Goal: Task Accomplishment & Management: Use online tool/utility

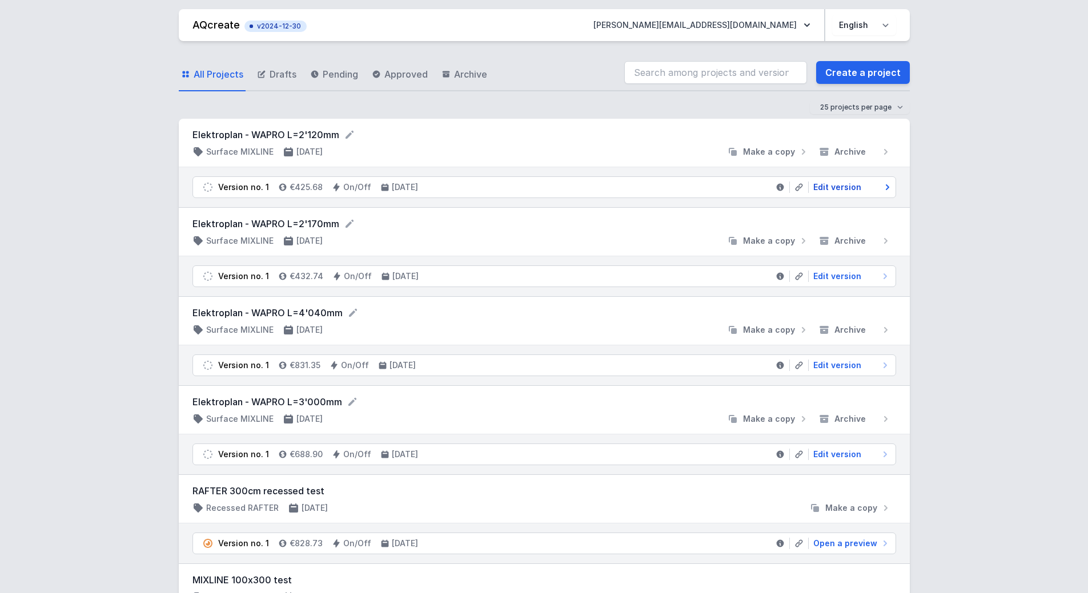
click at [837, 184] on span "Edit version" at bounding box center [837, 187] width 48 height 11
select select "2"
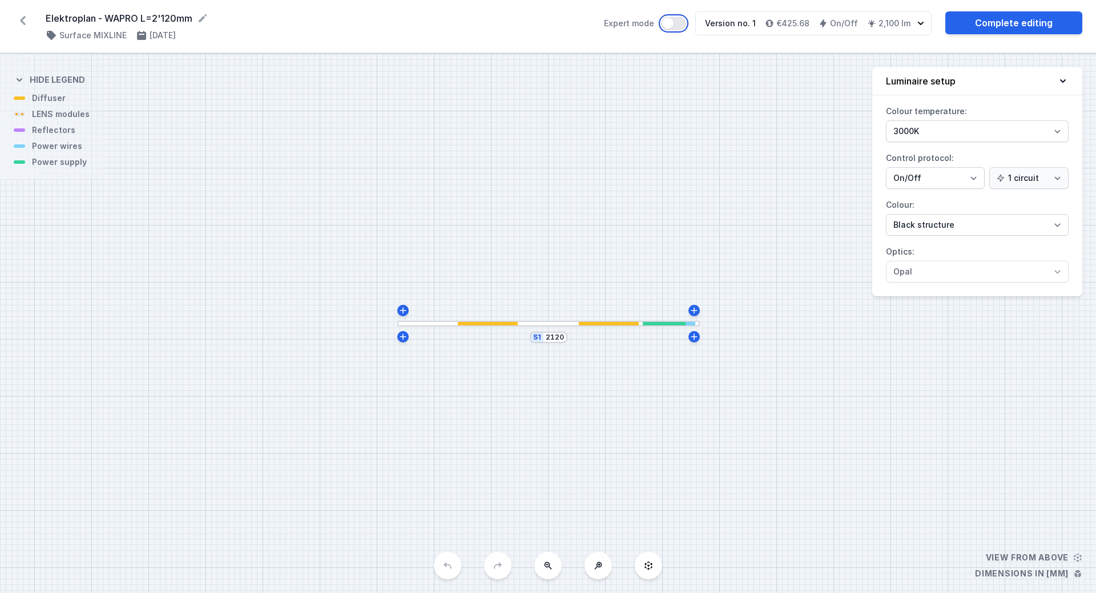
click at [676, 22] on button "Expert mode" at bounding box center [673, 24] width 25 height 14
click at [624, 331] on div "S1 2120" at bounding box center [548, 324] width 1096 height 540
click at [604, 328] on div "S1 2120" at bounding box center [548, 324] width 1096 height 540
click at [600, 326] on div at bounding box center [548, 324] width 303 height 6
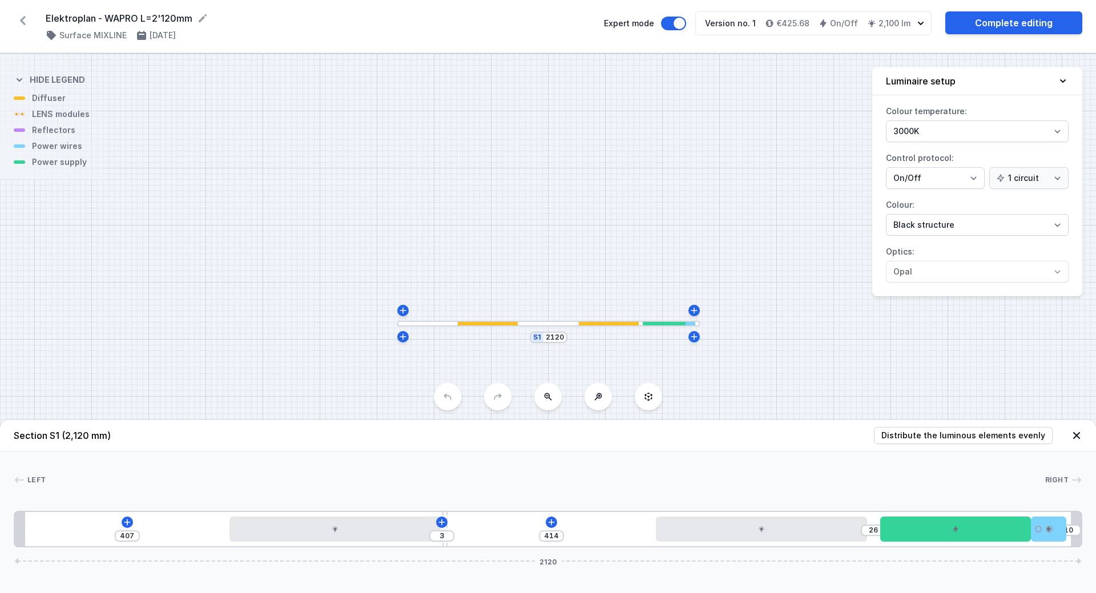
click at [600, 326] on div at bounding box center [548, 324] width 303 height 6
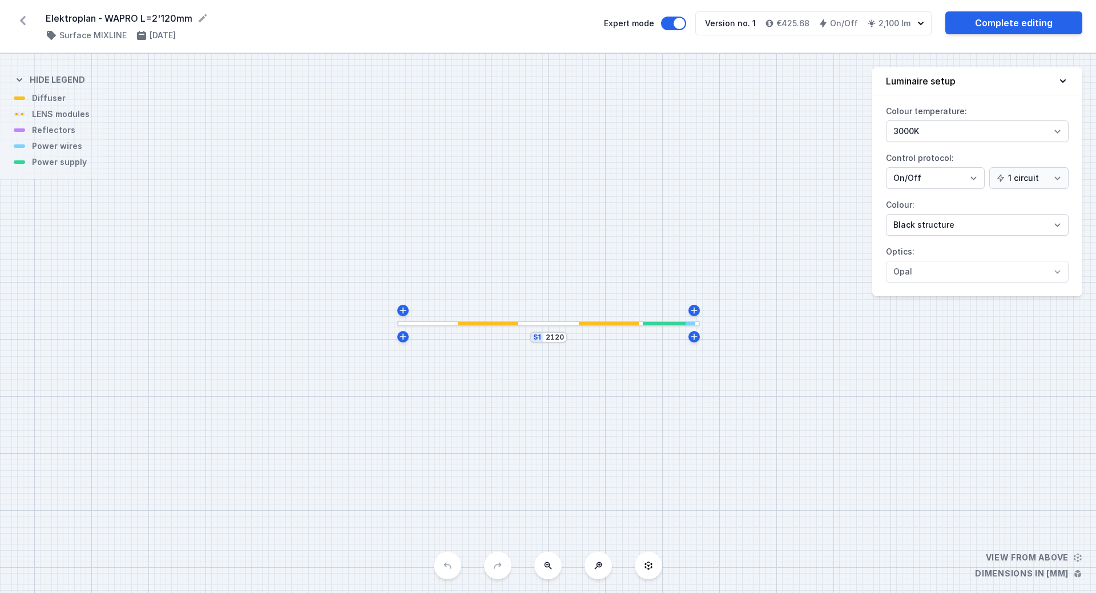
click at [594, 325] on div at bounding box center [548, 324] width 303 height 6
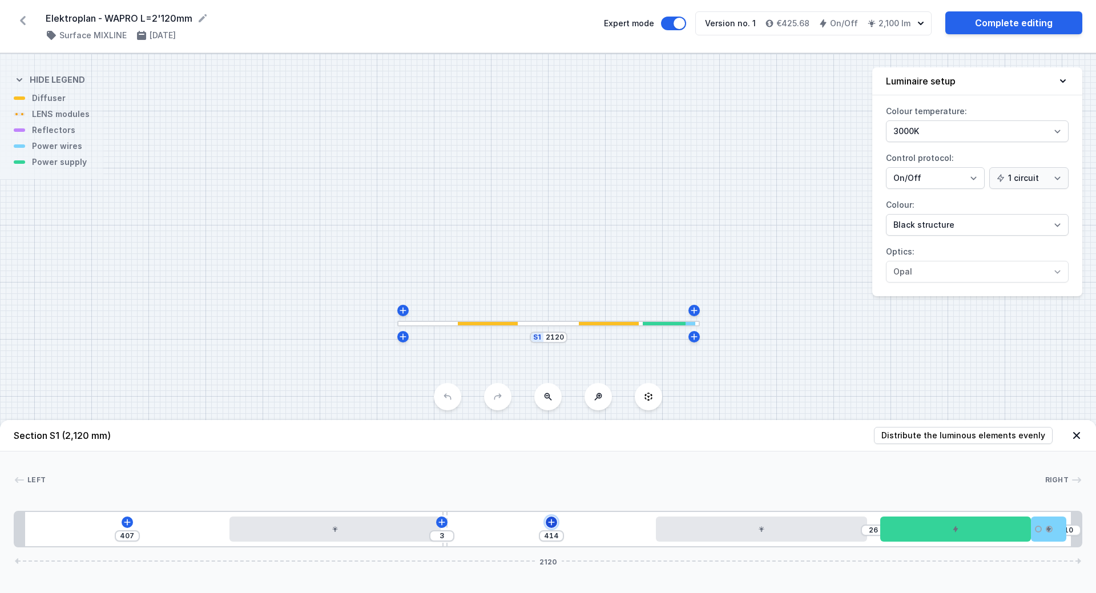
click at [549, 524] on icon at bounding box center [551, 522] width 9 height 9
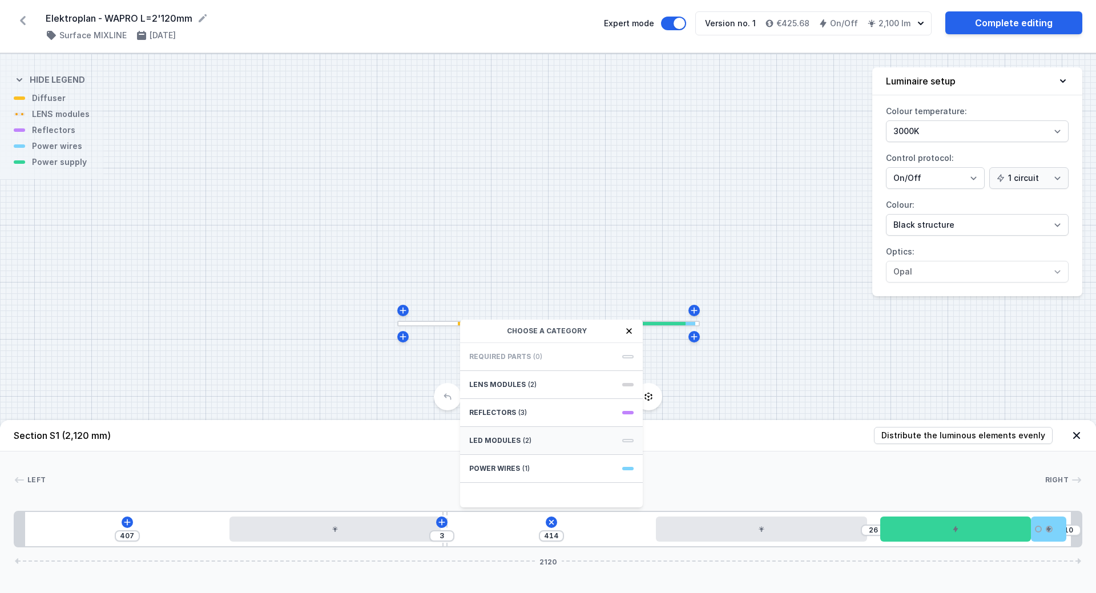
click at [528, 436] on div "LED modules (2)" at bounding box center [551, 441] width 183 height 28
